Goal: Task Accomplishment & Management: Manage account settings

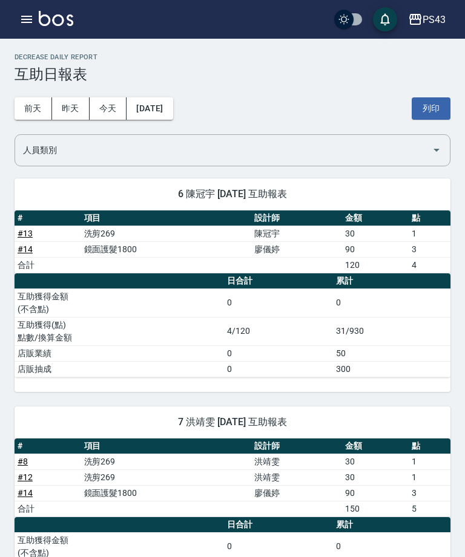
click at [29, 22] on icon "button" at bounding box center [26, 19] width 11 height 7
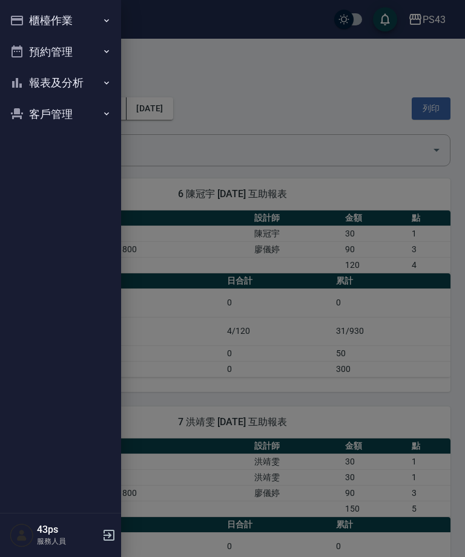
click at [71, 21] on button "櫃檯作業" at bounding box center [60, 20] width 111 height 31
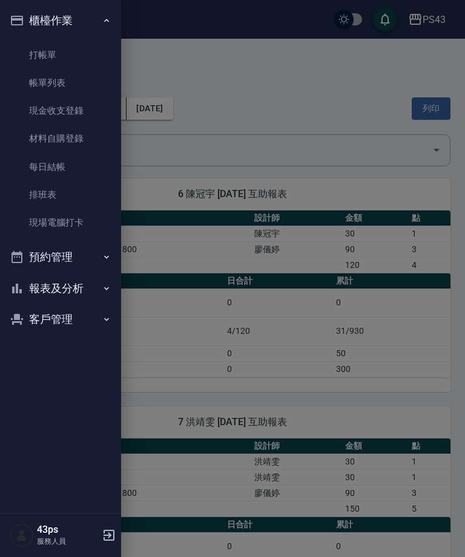
click at [93, 47] on link "打帳單" at bounding box center [60, 55] width 111 height 28
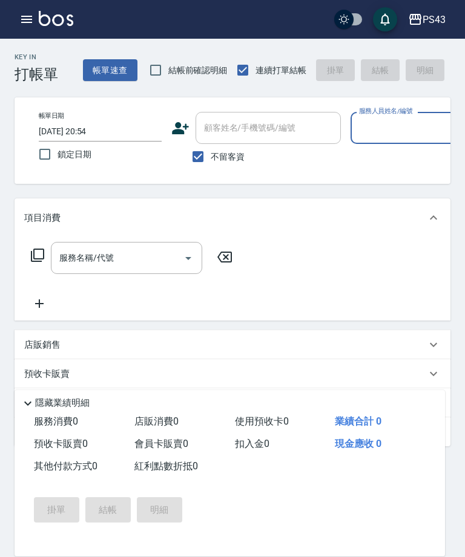
click at [20, 23] on icon "button" at bounding box center [26, 19] width 15 height 15
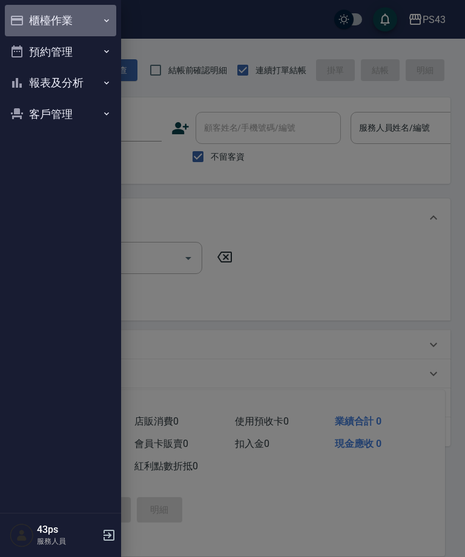
click at [24, 27] on button "櫃檯作業" at bounding box center [60, 20] width 111 height 31
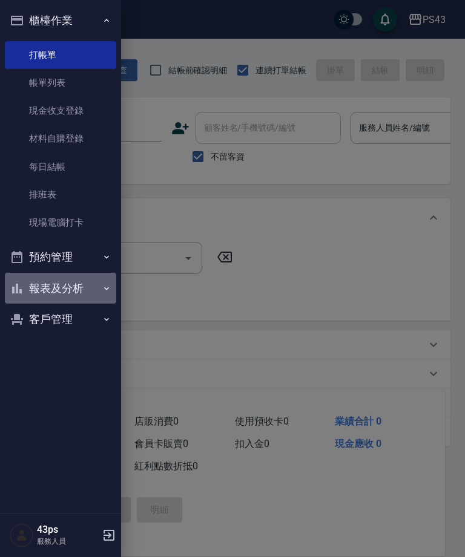
click at [60, 287] on button "報表及分析" at bounding box center [60, 288] width 111 height 31
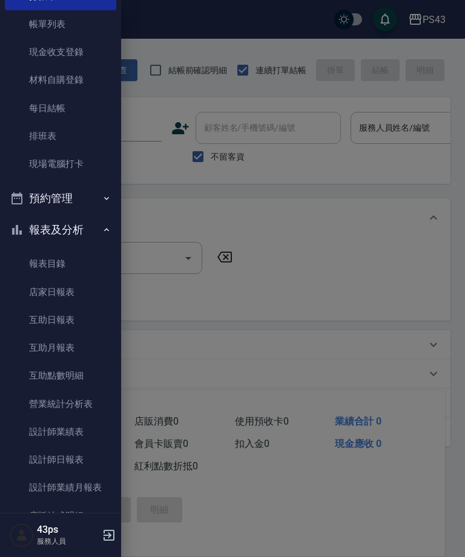
scroll to position [59, 0]
click at [79, 453] on link "設計師日報表" at bounding box center [60, 460] width 111 height 28
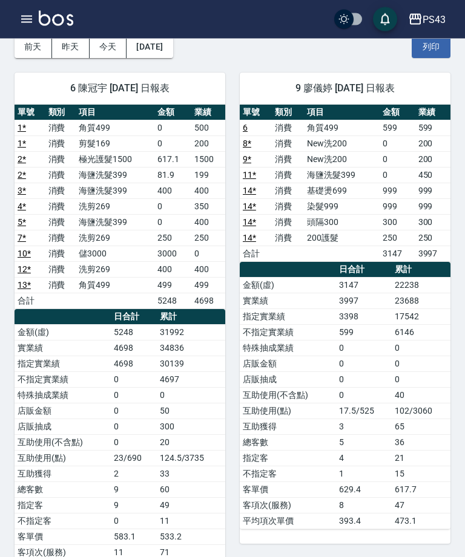
scroll to position [71, 0]
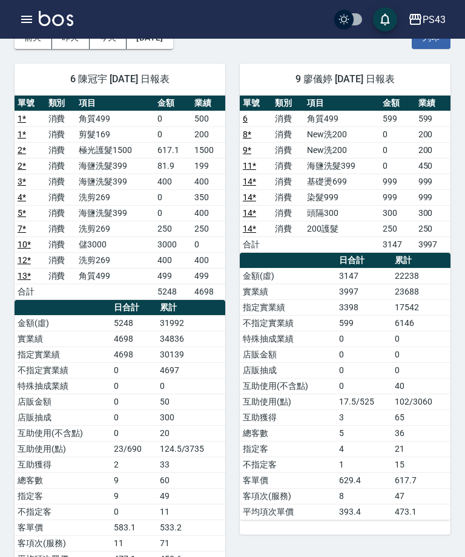
click at [413, 557] on div "PS43 2025-10-07 設計師日報表 列印時間： 2025-10-07-21:13 Employee Daily Report 設計師日報表 前天 昨…" at bounding box center [232, 282] width 465 height 629
click at [19, 24] on icon "button" at bounding box center [26, 19] width 15 height 15
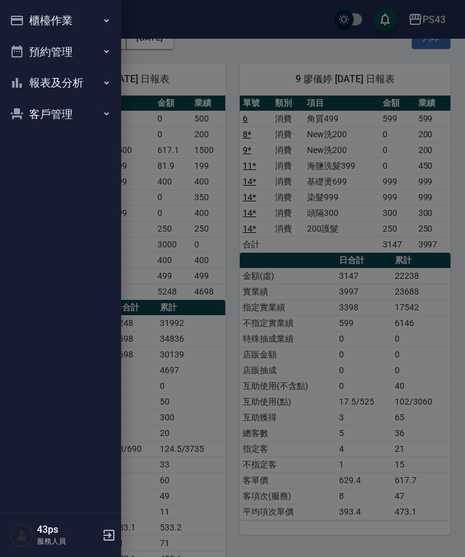
click at [31, 16] on button "櫃檯作業" at bounding box center [60, 20] width 111 height 31
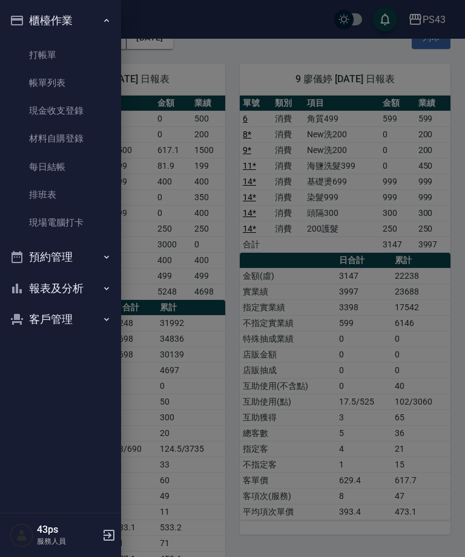
click at [70, 160] on link "每日結帳" at bounding box center [60, 167] width 111 height 28
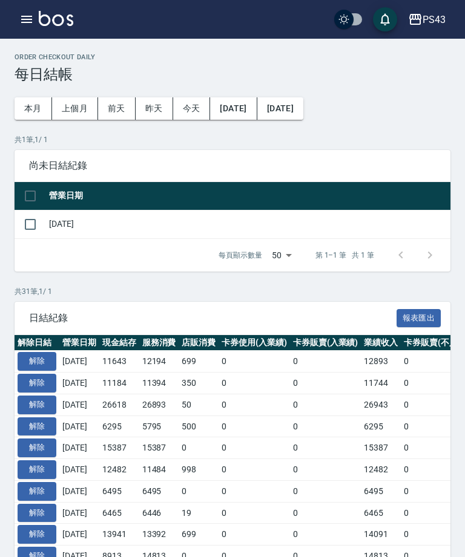
click at [31, 220] on input "checkbox" at bounding box center [30, 224] width 25 height 25
checkbox input "true"
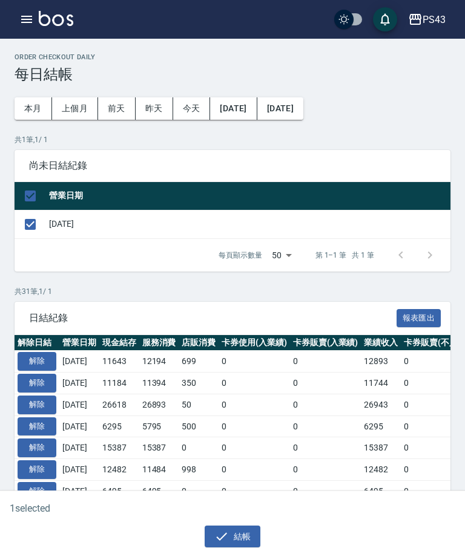
click at [250, 539] on button "結帳" at bounding box center [233, 537] width 56 height 22
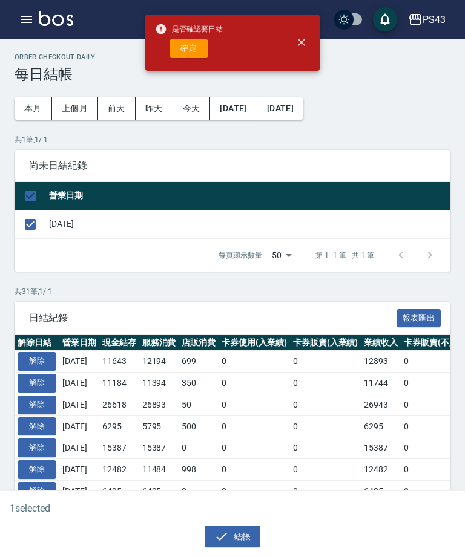
click at [191, 40] on button "確定" at bounding box center [188, 48] width 39 height 19
checkbox input "false"
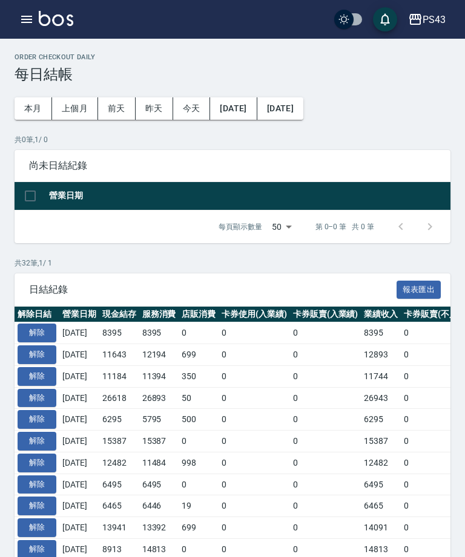
click at [21, 15] on icon "button" at bounding box center [26, 19] width 15 height 15
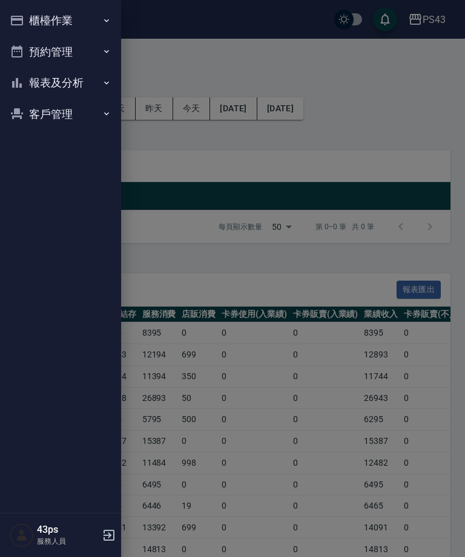
click at [367, 75] on div at bounding box center [232, 278] width 465 height 557
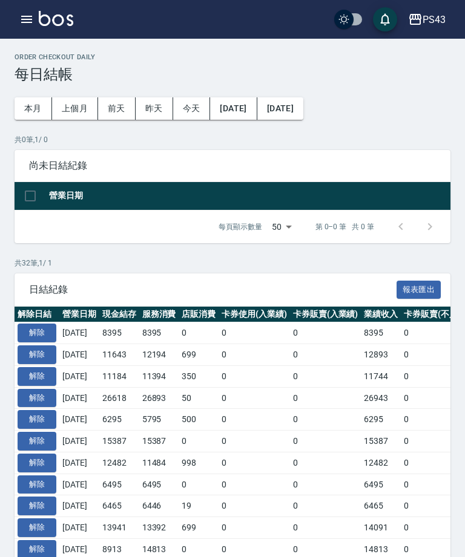
click at [382, 103] on div "Order checkout daily 每日結帳 本月 上個月 [DATE] [DATE] [DATE] [DATE] [DATE] 共 0 筆, 1 / …" at bounding box center [232, 559] width 465 height 1040
click at [21, 16] on icon "button" at bounding box center [26, 19] width 15 height 15
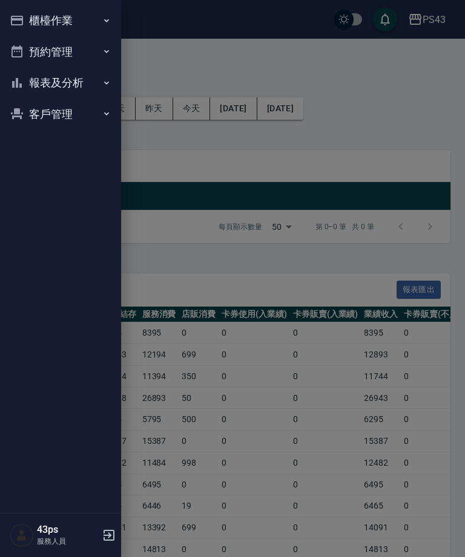
click at [40, 82] on button "報表及分析" at bounding box center [60, 82] width 111 height 31
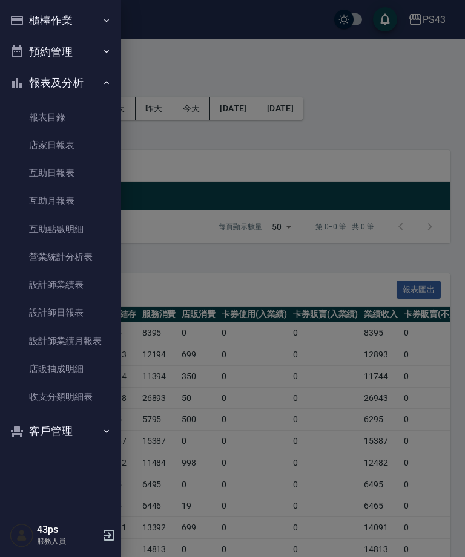
click at [39, 312] on link "設計師日報表" at bounding box center [60, 313] width 111 height 28
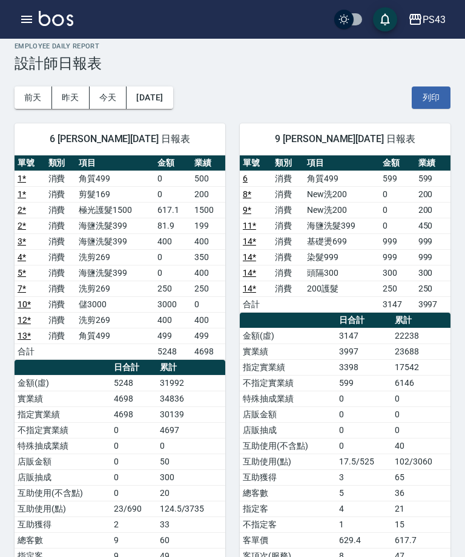
scroll to position [11, 0]
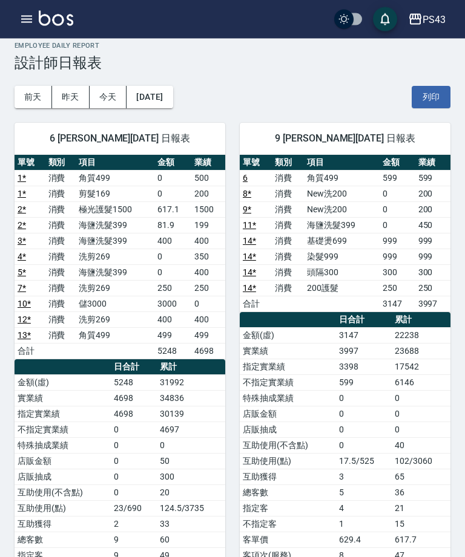
click at [67, 89] on button "昨天" at bounding box center [71, 98] width 38 height 22
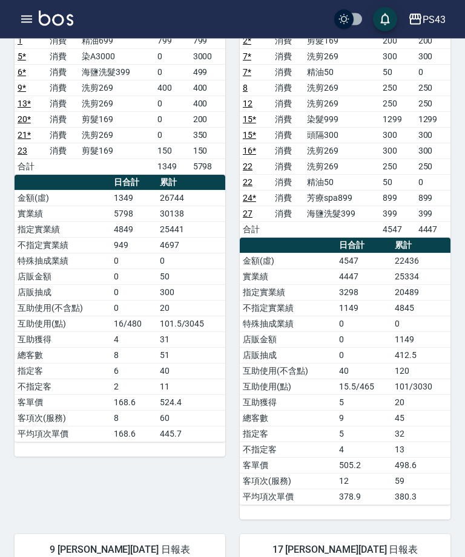
scroll to position [493, 0]
